Goal: Task Accomplishment & Management: Manage account settings

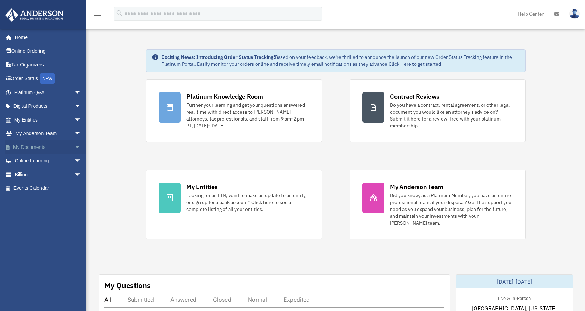
click at [74, 148] on span "arrow_drop_down" at bounding box center [81, 147] width 14 height 14
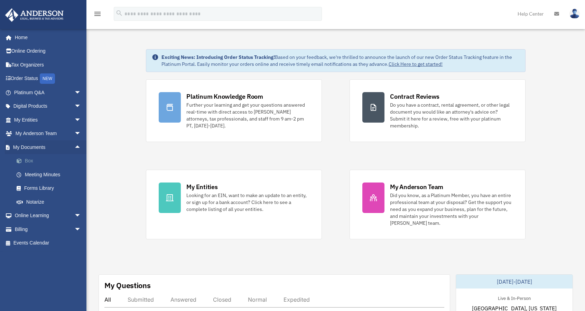
click at [30, 160] on link "Box" at bounding box center [51, 161] width 82 height 14
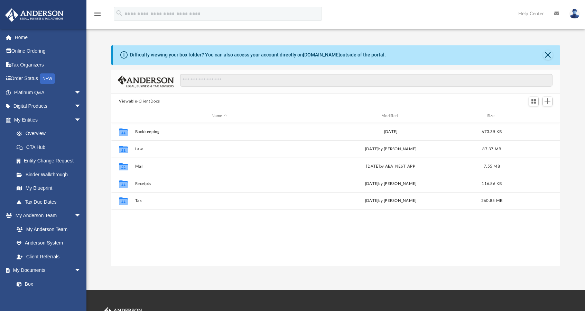
scroll to position [152, 444]
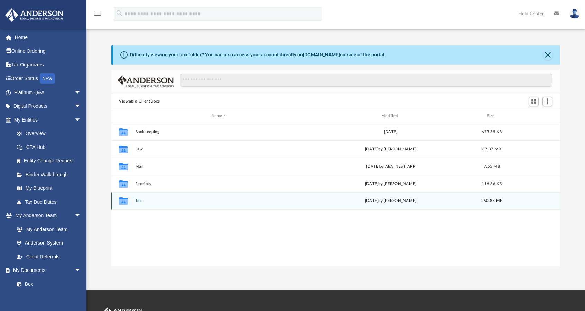
click at [132, 198] on div "Collaborated Folder Tax [DATE] by [PERSON_NAME] 260.85 MB" at bounding box center [335, 200] width 449 height 17
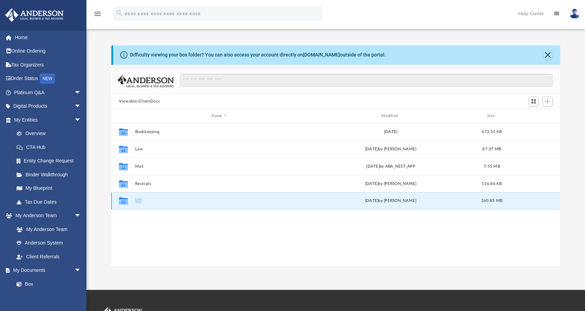
click at [132, 198] on div "Collaborated Folder Tax [DATE] by [PERSON_NAME] 260.85 MB" at bounding box center [335, 200] width 449 height 17
click at [136, 217] on div "Collaborated Folder Bookkeeping [DATE] 673.35 KB Collaborated Folder Law [DATE]…" at bounding box center [335, 195] width 449 height 144
click at [136, 199] on button "Tax" at bounding box center [219, 201] width 169 height 4
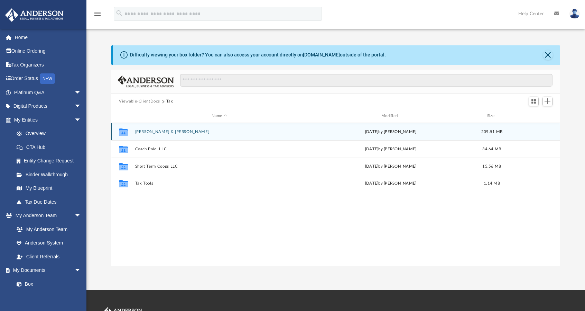
click at [154, 130] on button "[PERSON_NAME] & [PERSON_NAME]" at bounding box center [219, 131] width 169 height 4
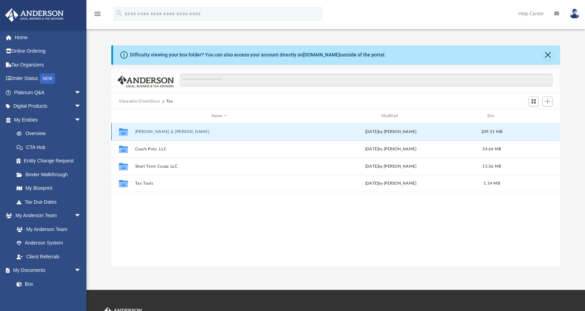
click at [154, 130] on button "[PERSON_NAME] & [PERSON_NAME]" at bounding box center [219, 131] width 169 height 4
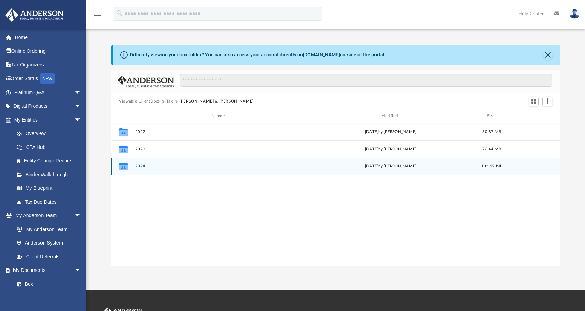
click at [142, 170] on div "Collaborated Folder 2024 [DATE] by [PERSON_NAME] 102.19 MB" at bounding box center [335, 165] width 449 height 17
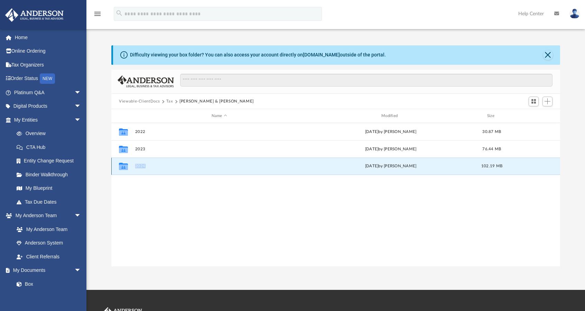
click at [142, 170] on div "Collaborated Folder 2024 [DATE] by [PERSON_NAME] 102.19 MB" at bounding box center [335, 165] width 449 height 17
click at [139, 183] on div "Collaborated Folder 2022 Thu Nov 21 2024 by Fernanne Andris 30.87 MB Collaborat…" at bounding box center [335, 195] width 449 height 144
click at [142, 162] on div "Collaborated Folder 2024 [DATE] by [PERSON_NAME] 102.19 MB" at bounding box center [335, 165] width 449 height 17
click at [132, 174] on div "Collaborated Folder 2024 [DATE] by [PERSON_NAME] 102.19 MB" at bounding box center [335, 165] width 449 height 17
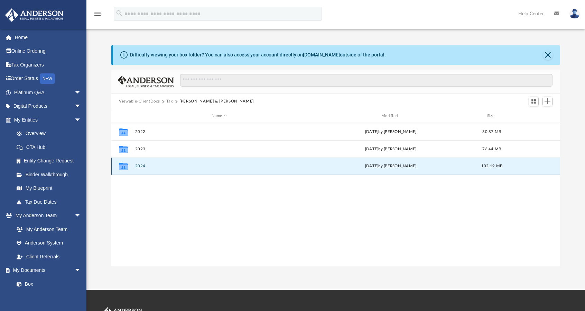
click at [142, 163] on div "Collaborated Folder 2024 [DATE] by [PERSON_NAME] 102.19 MB" at bounding box center [335, 165] width 449 height 17
click at [203, 195] on div "Collaborated Folder 2022 Thu Nov 21 2024 by Fernanne Andris 30.87 MB Collaborat…" at bounding box center [335, 195] width 449 height 144
click at [121, 165] on icon "grid" at bounding box center [123, 167] width 9 height 6
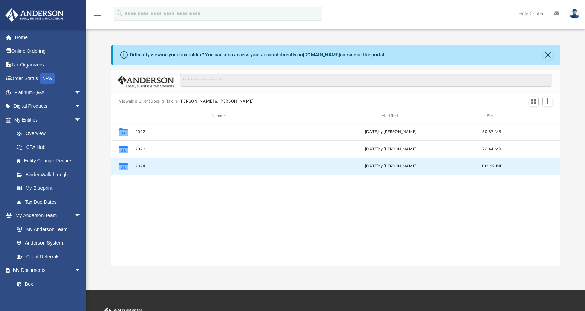
click at [125, 193] on div "Collaborated Folder 2022 Thu Nov 21 2024 by Fernanne Andris 30.87 MB Collaborat…" at bounding box center [335, 195] width 449 height 144
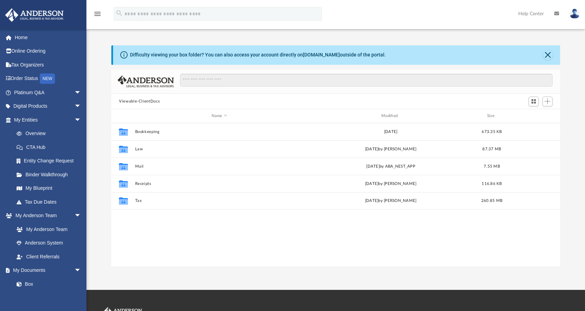
scroll to position [152, 444]
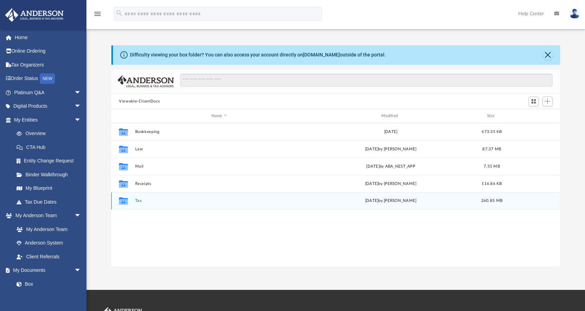
click at [136, 200] on button "Tax" at bounding box center [219, 201] width 169 height 4
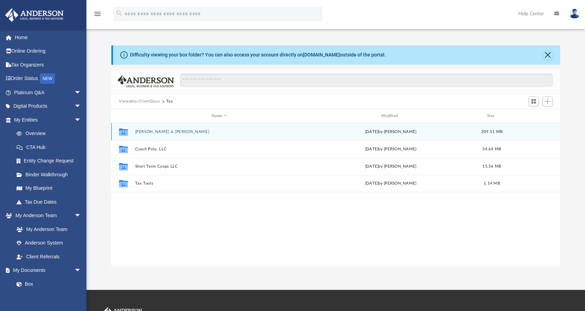
click at [151, 132] on button "[PERSON_NAME] & [PERSON_NAME]" at bounding box center [219, 131] width 169 height 4
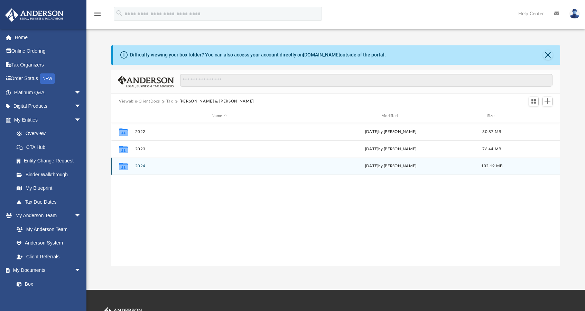
click at [138, 166] on button "2024" at bounding box center [219, 166] width 169 height 4
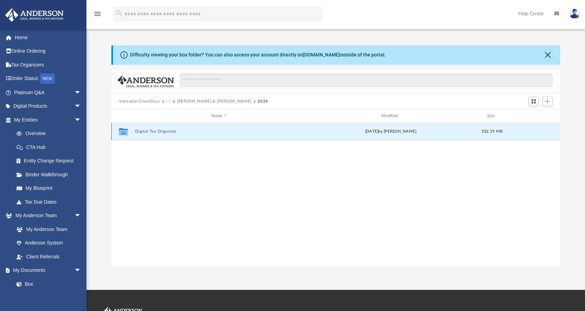
click at [153, 129] on button "Digital Tax Organizer" at bounding box center [219, 131] width 169 height 4
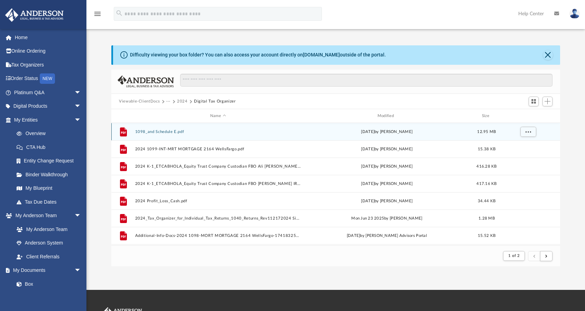
click at [159, 131] on button "1098_and Schedule E.pdf" at bounding box center [218, 131] width 166 height 4
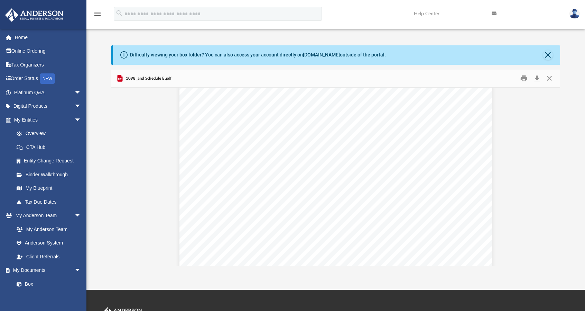
scroll to position [557, 0]
click at [547, 54] on button "Close" at bounding box center [549, 55] width 10 height 10
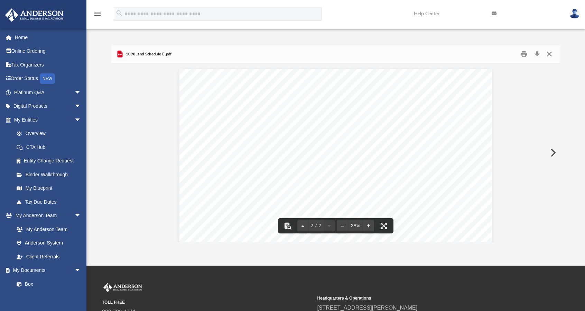
click at [547, 56] on button "Close" at bounding box center [550, 54] width 12 height 11
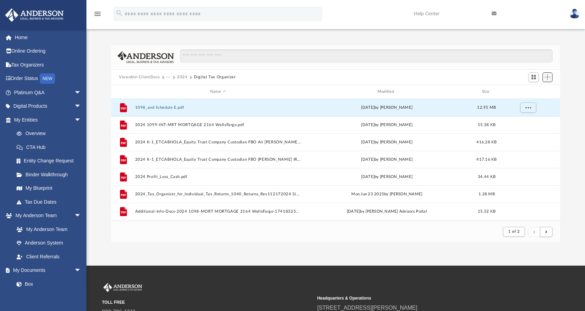
click at [548, 75] on span "Add" at bounding box center [548, 77] width 6 height 6
click at [535, 90] on li "Upload" at bounding box center [538, 90] width 22 height 7
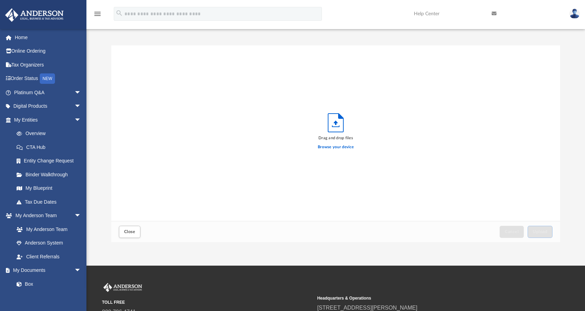
scroll to position [170, 444]
click at [326, 145] on label "Browse your device" at bounding box center [336, 147] width 36 height 6
click at [0, 0] on input "Browse your device" at bounding box center [0, 0] width 0 height 0
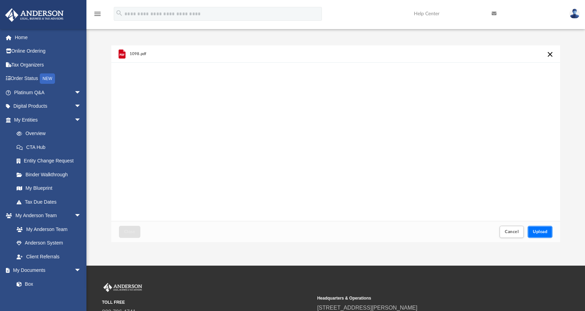
click at [541, 229] on span "Upload" at bounding box center [540, 231] width 15 height 4
